Goal: Find contact information: Find contact information

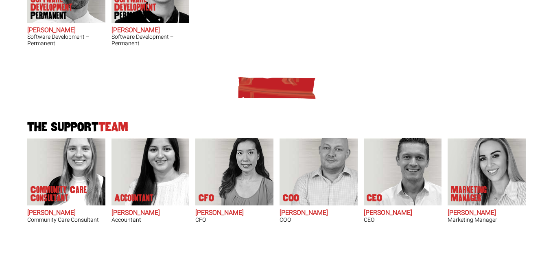
scroll to position [570, 0]
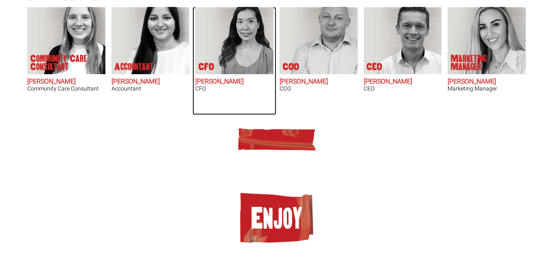
click at [231, 42] on img at bounding box center [238, 40] width 69 height 67
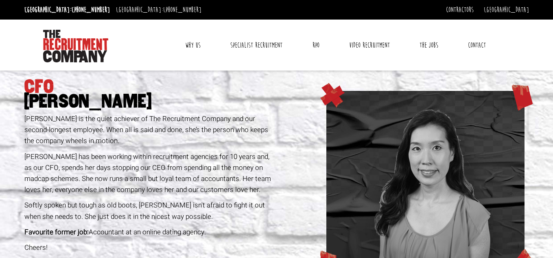
click at [30, 79] on h1 "CFO Laura Yang" at bounding box center [148, 93] width 249 height 29
drag, startPoint x: 30, startPoint y: 79, endPoint x: 35, endPoint y: 92, distance: 13.0
click at [31, 79] on h1 "CFO Laura Yang" at bounding box center [148, 93] width 249 height 29
click at [35, 94] on span "Laura Yang" at bounding box center [148, 101] width 249 height 15
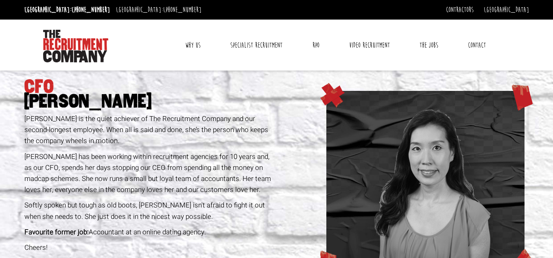
click at [35, 91] on h1 "CFO Laura Yang" at bounding box center [148, 93] width 249 height 29
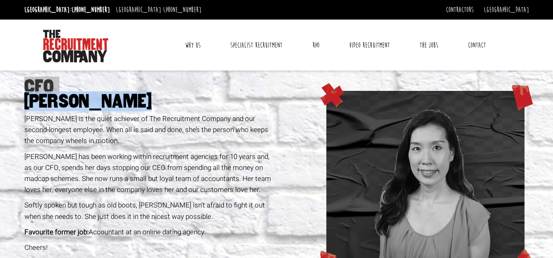
copy div "CFO Laura Yang"
drag, startPoint x: 35, startPoint y: 91, endPoint x: 72, endPoint y: 104, distance: 39.8
click at [72, 104] on h1 "CFO Laura Yang" at bounding box center [148, 93] width 249 height 29
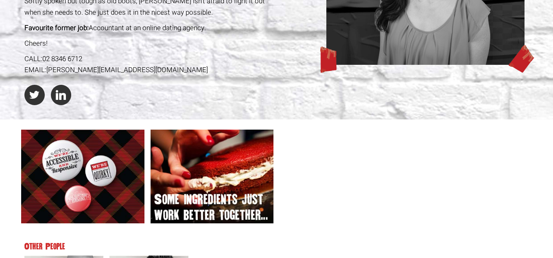
scroll to position [203, 0]
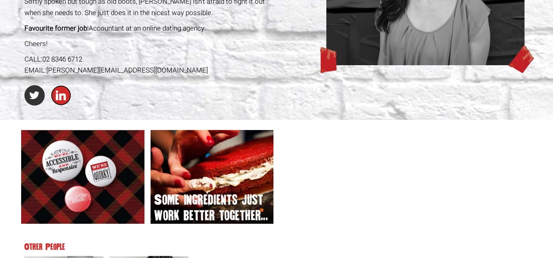
click at [62, 89] on link at bounding box center [61, 95] width 20 height 20
copy div "CFO Laura Yang"
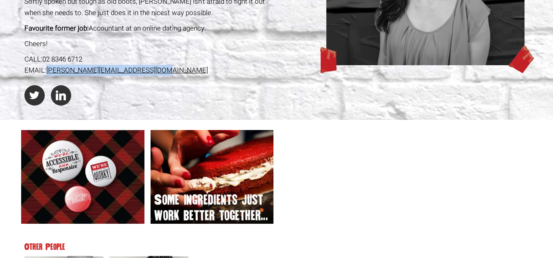
copy link "lauray@therecruitmentcompany.com"
drag, startPoint x: 168, startPoint y: 72, endPoint x: 55, endPoint y: 68, distance: 113.2
click at [48, 69] on div "EMAIL: lauray@therecruitmentcompany.com" at bounding box center [148, 70] width 249 height 11
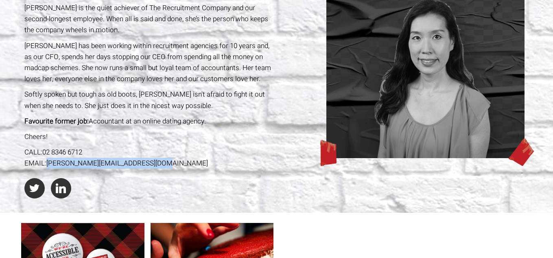
scroll to position [0, 0]
